Goal: Information Seeking & Learning: Learn about a topic

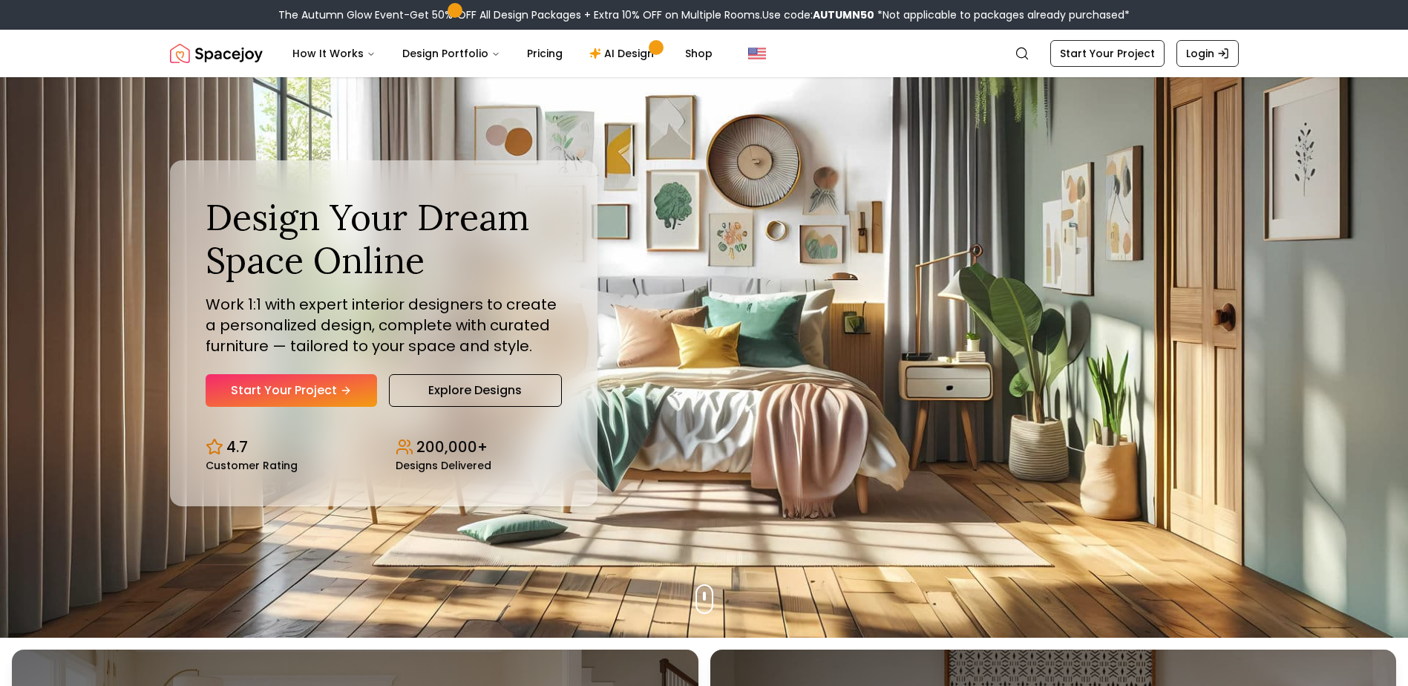
scroll to position [74, 0]
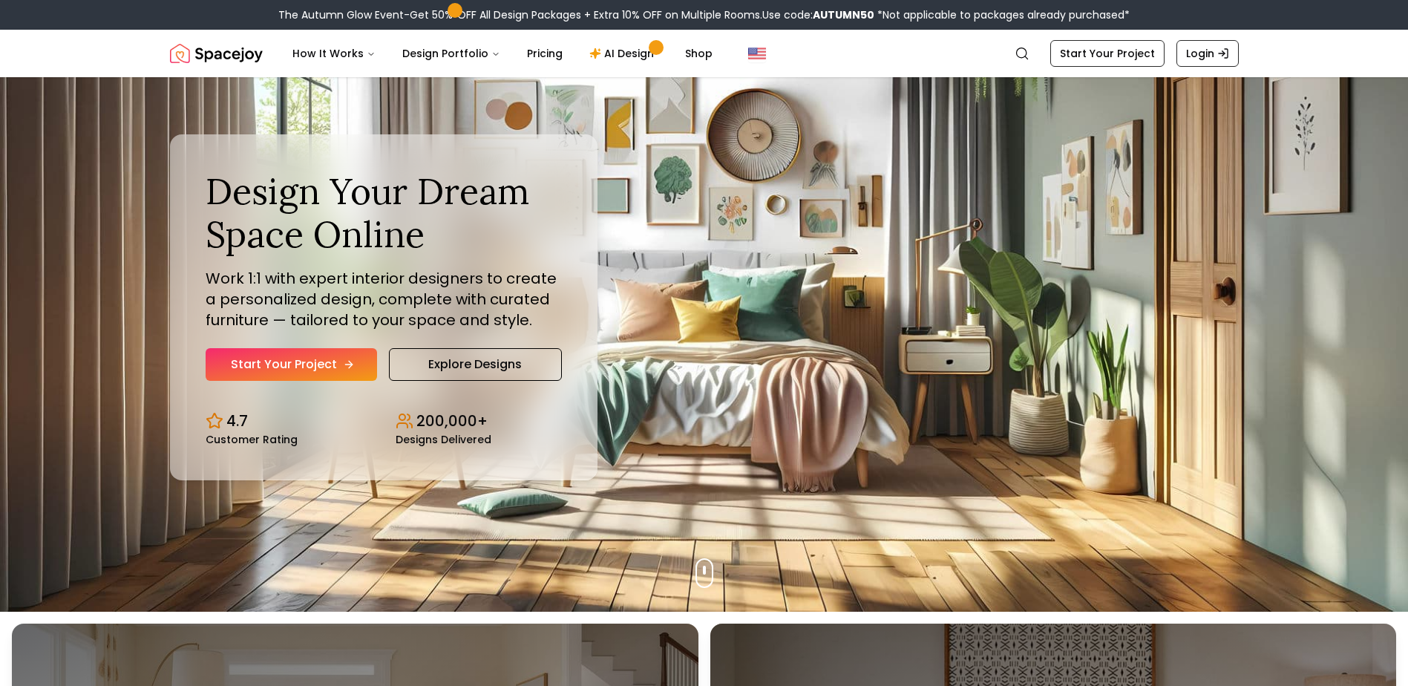
click at [264, 356] on link "Start Your Project" at bounding box center [291, 364] width 171 height 33
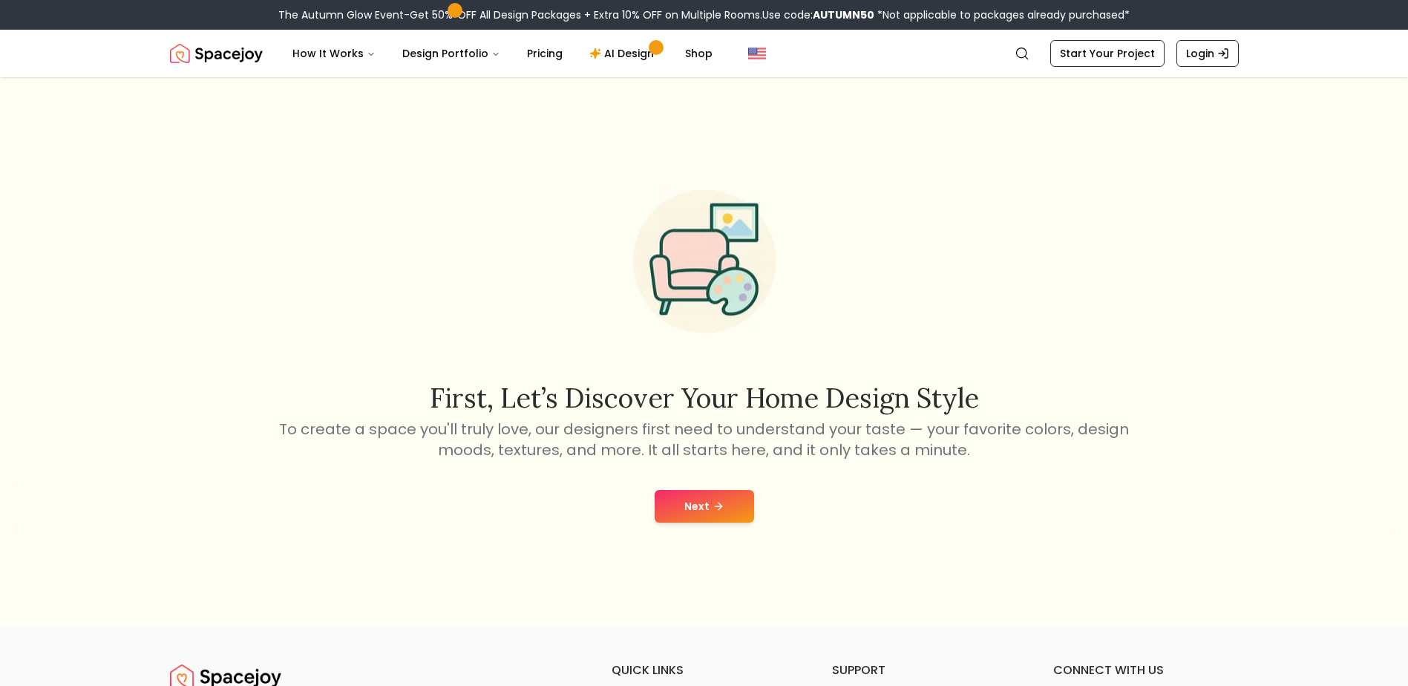
click at [715, 508] on icon at bounding box center [719, 506] width 12 height 12
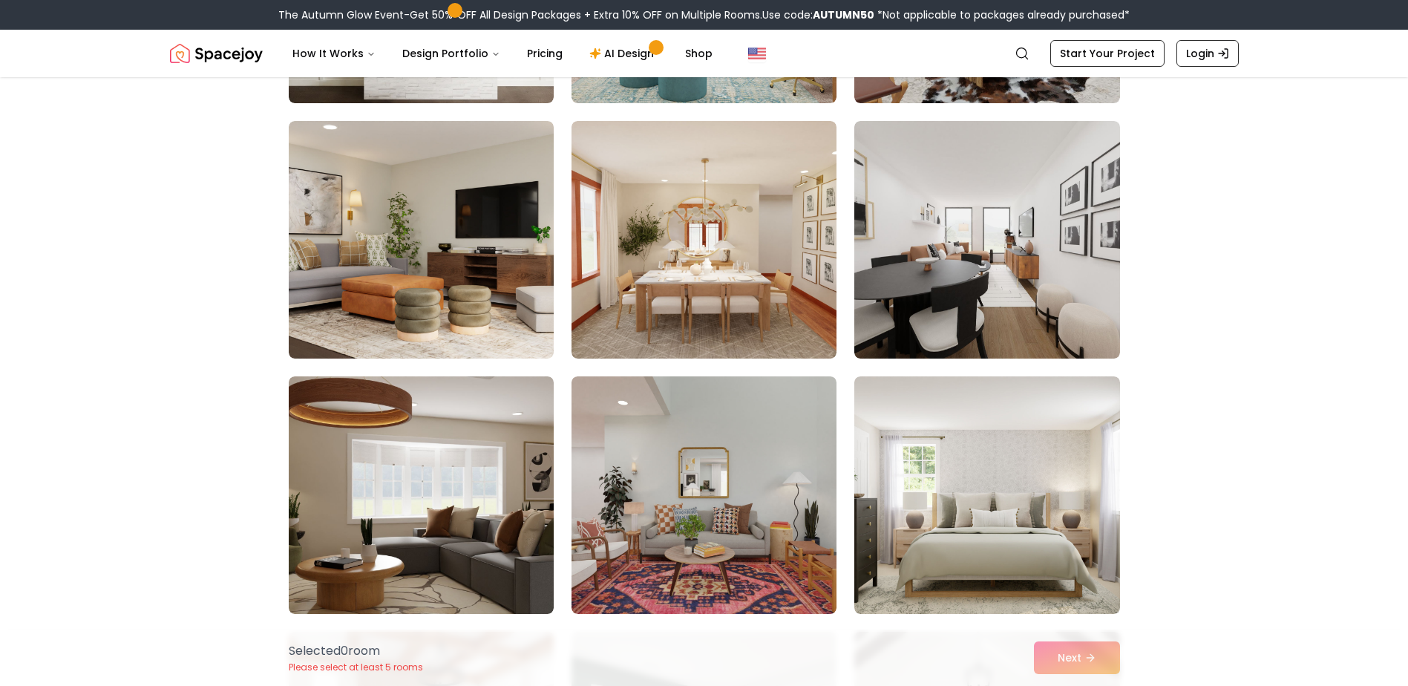
scroll to position [6969, 0]
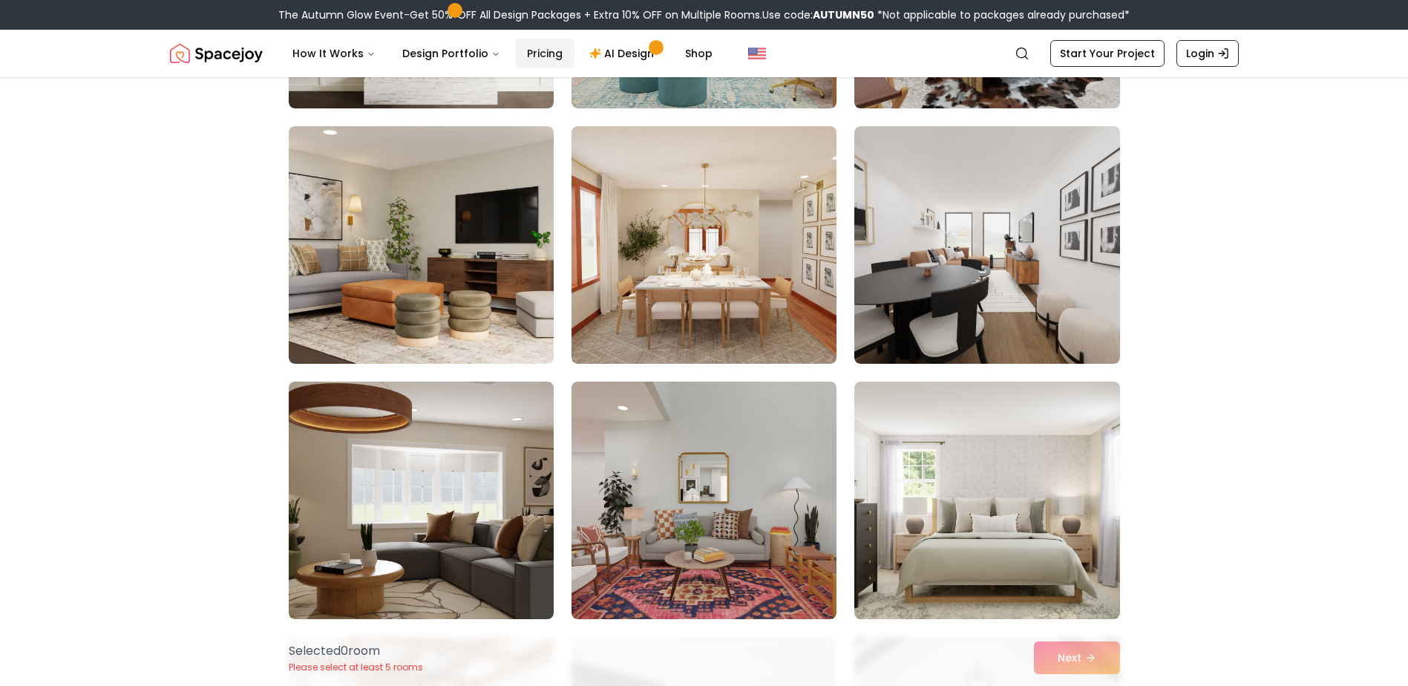
click at [520, 50] on link "Pricing" at bounding box center [544, 54] width 59 height 30
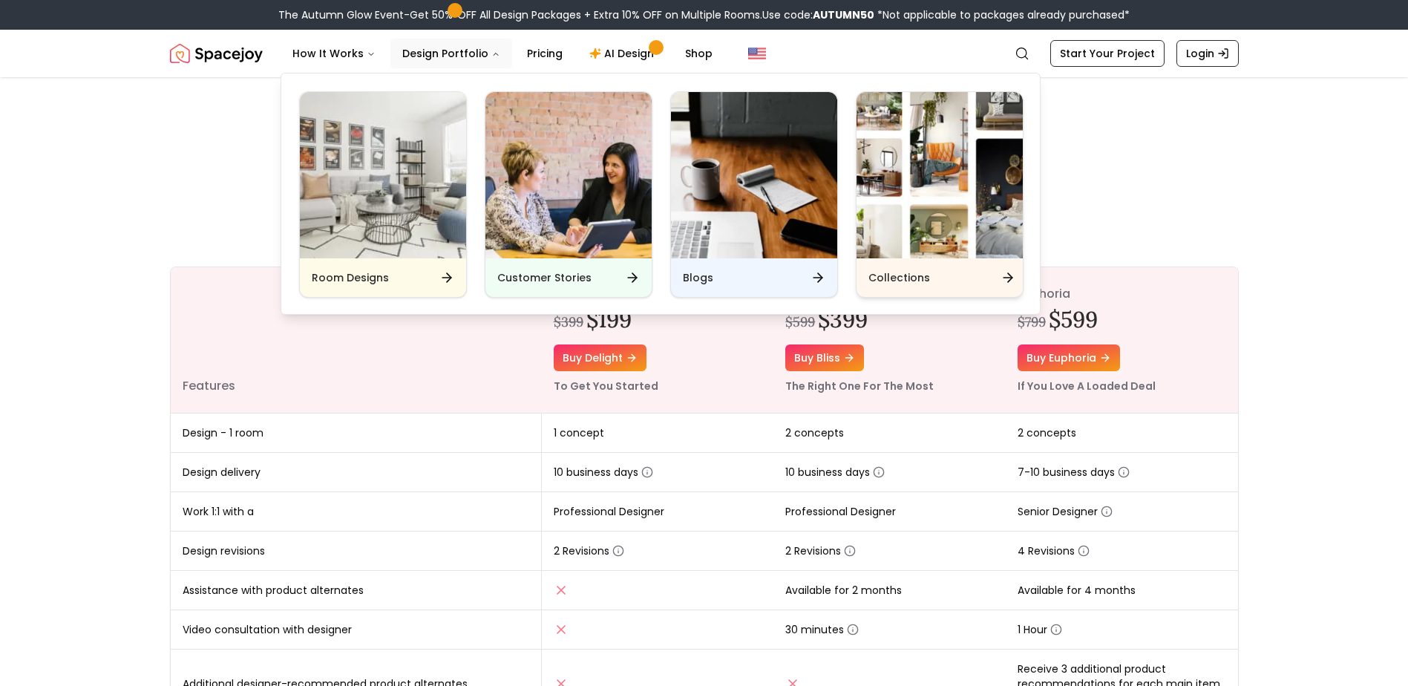
click at [887, 281] on h6 "Collections" at bounding box center [899, 277] width 62 height 15
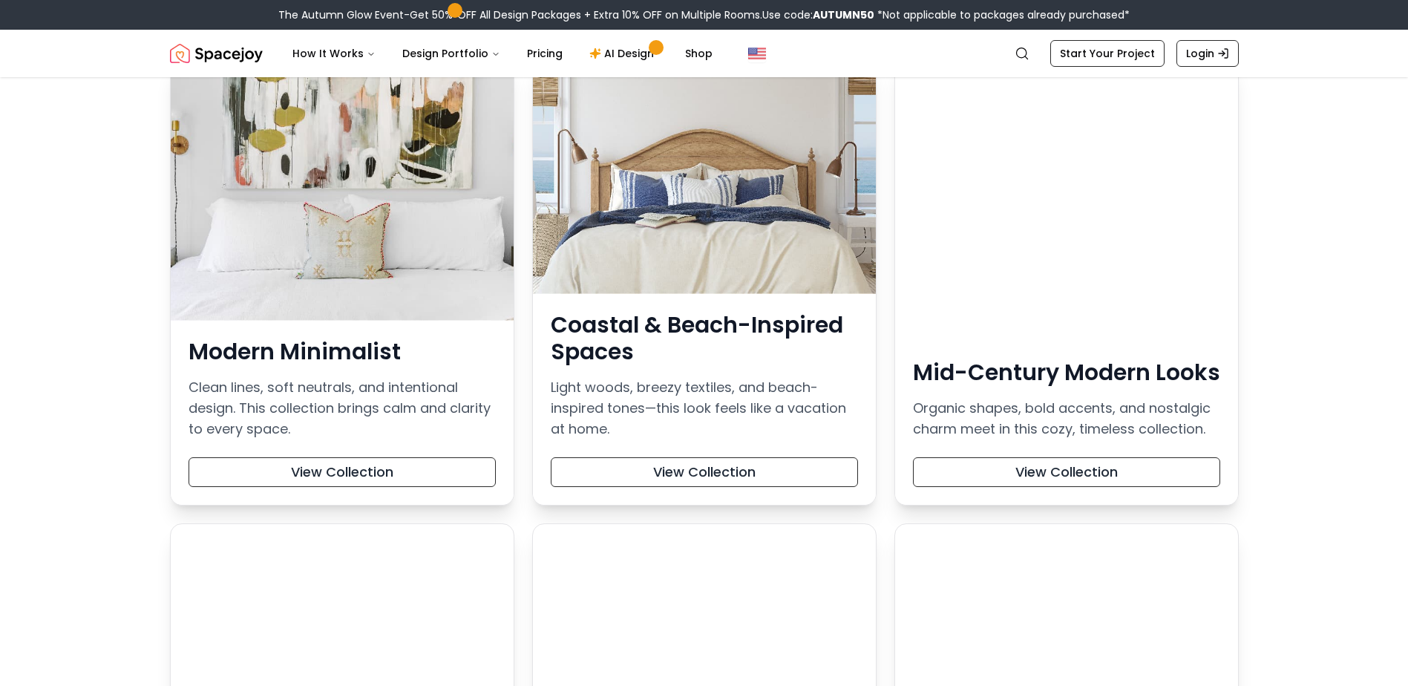
scroll to position [148, 0]
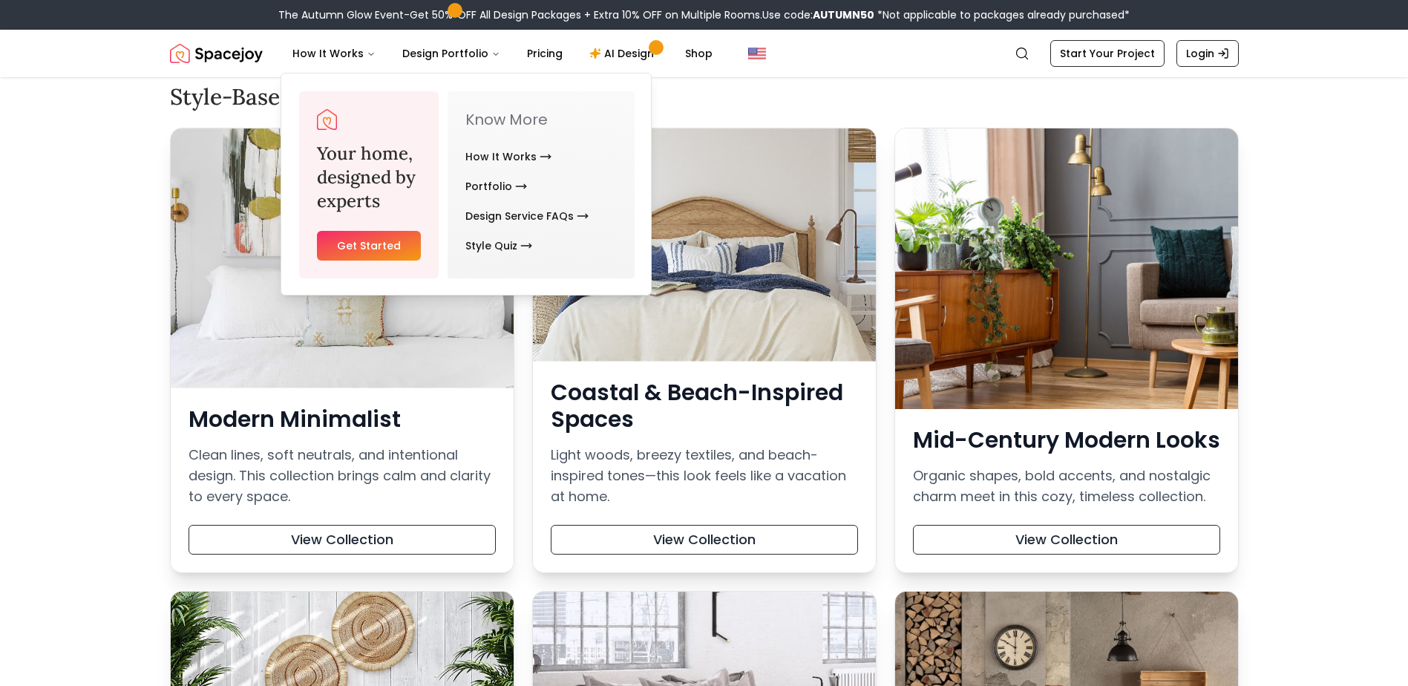
click at [239, 55] on img "Spacejoy" at bounding box center [216, 54] width 93 height 30
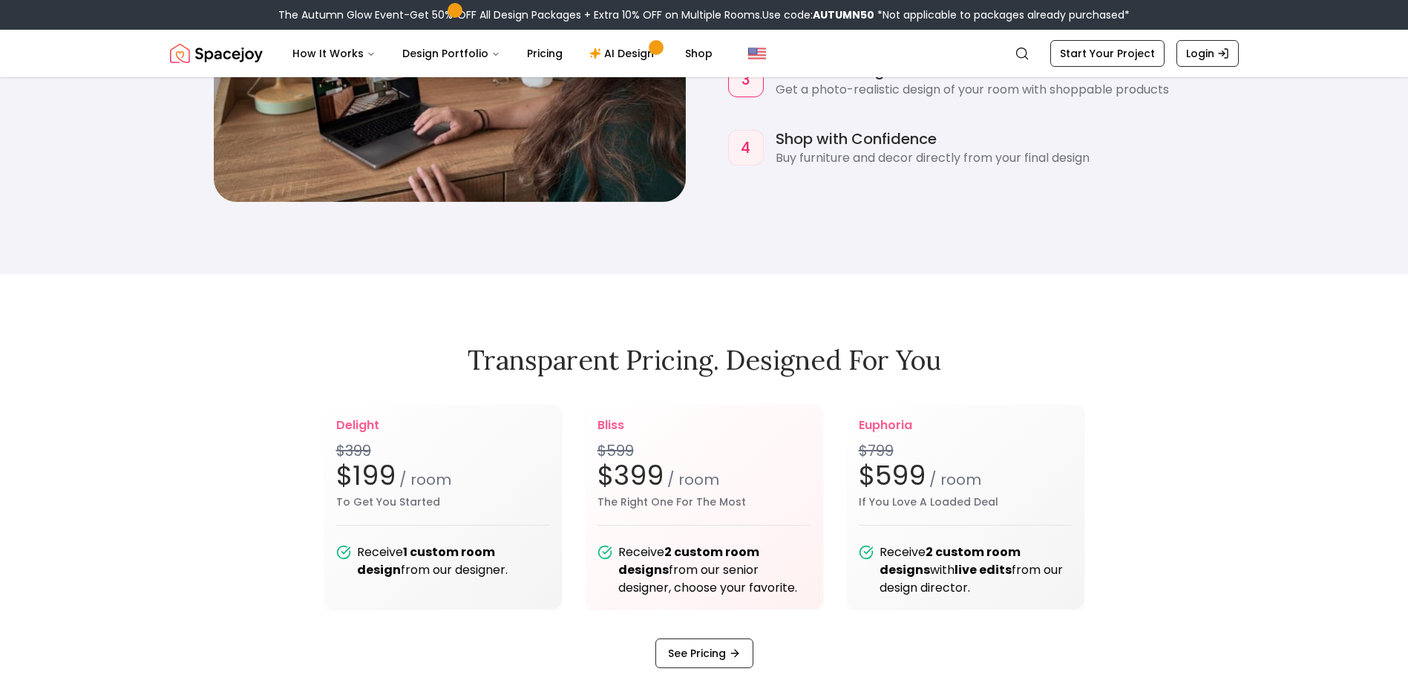
scroll to position [1856, 0]
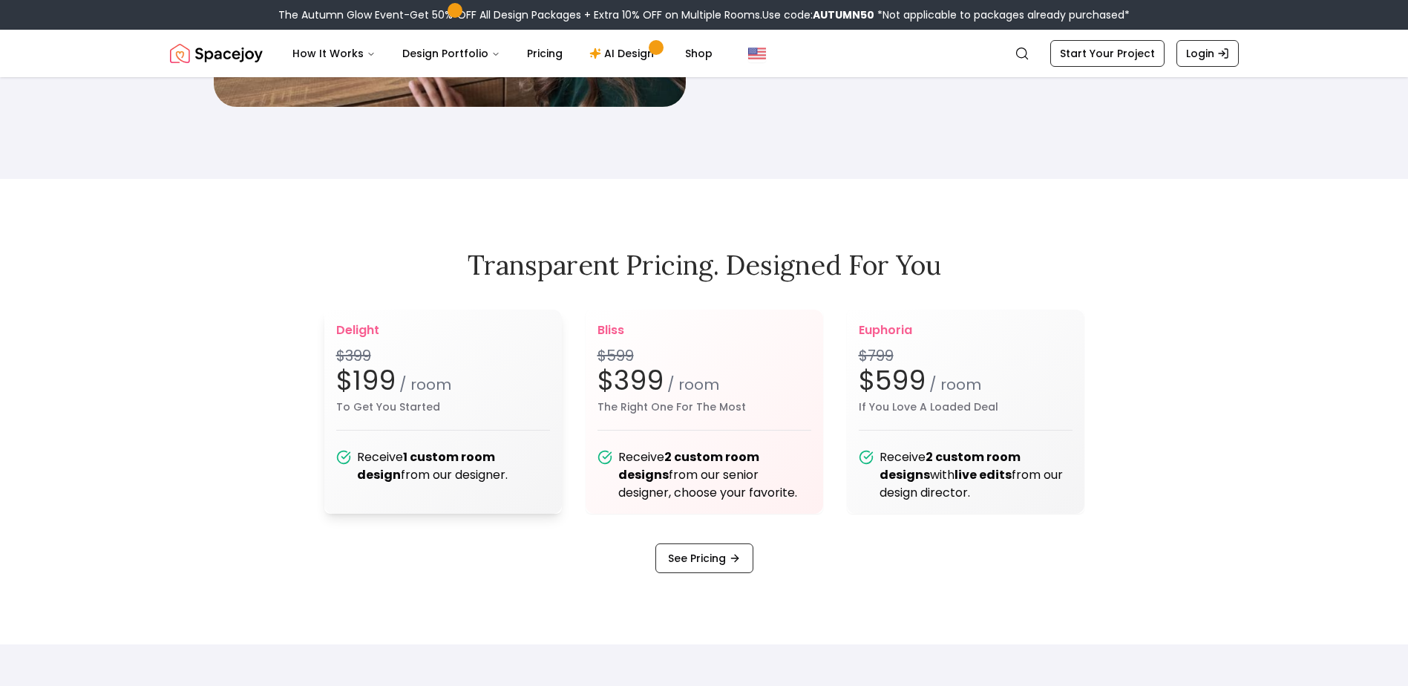
click at [399, 368] on h2 "$199 / room" at bounding box center [443, 381] width 214 height 30
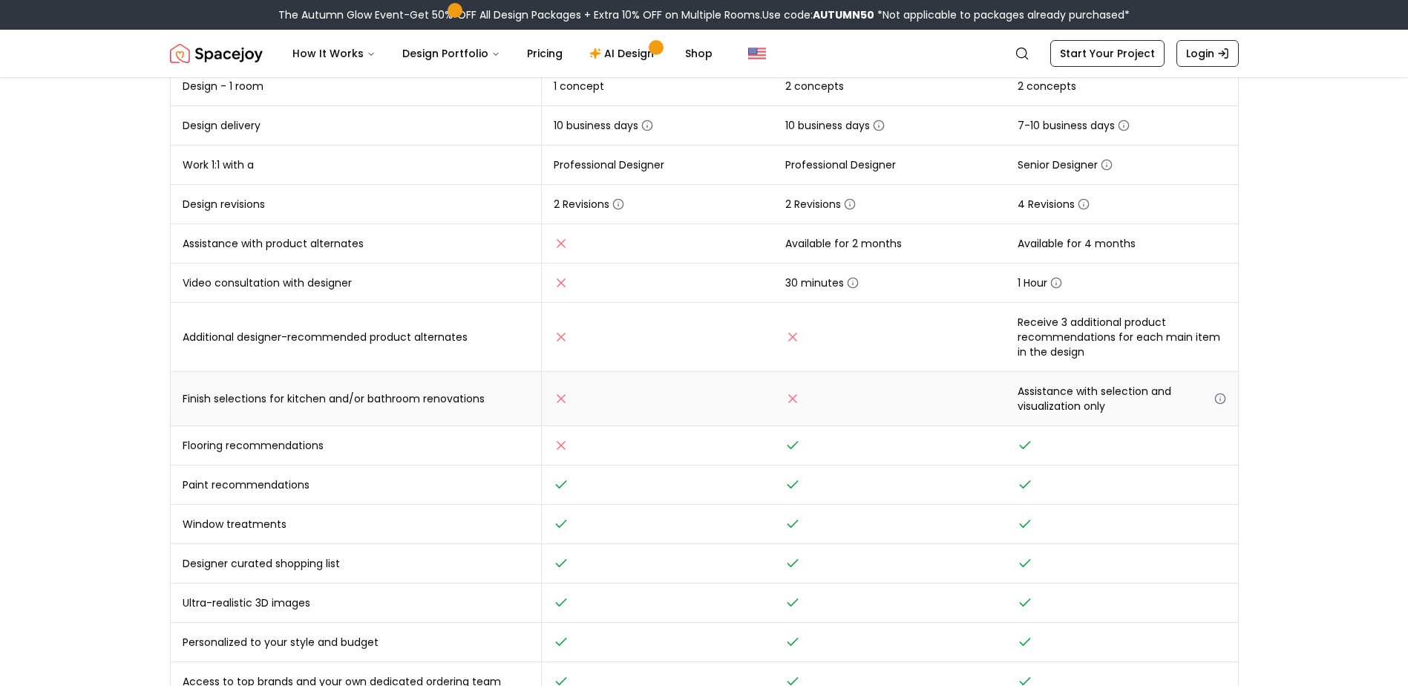
scroll to position [371, 0]
